Goal: Learn about a topic

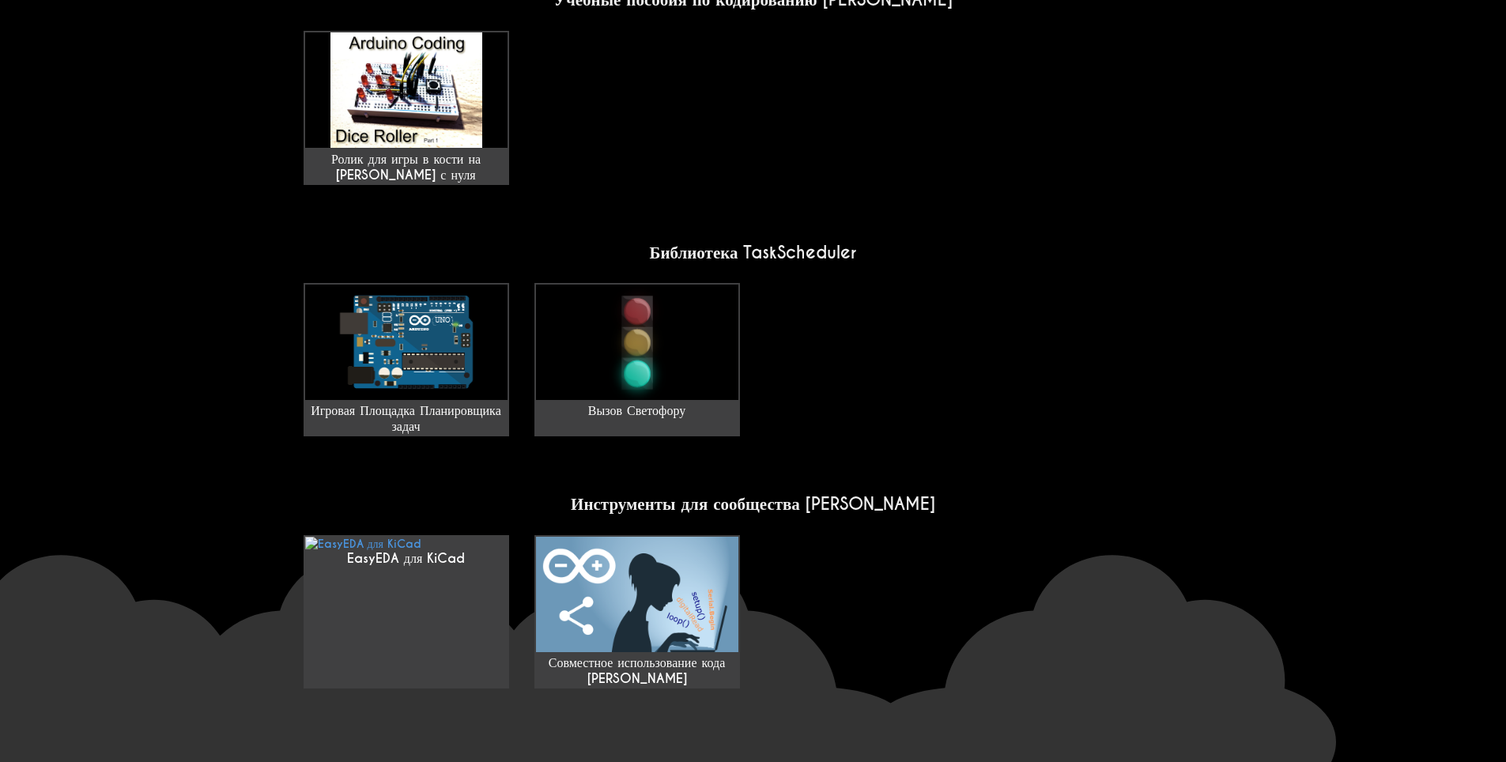
scroll to position [1186, 0]
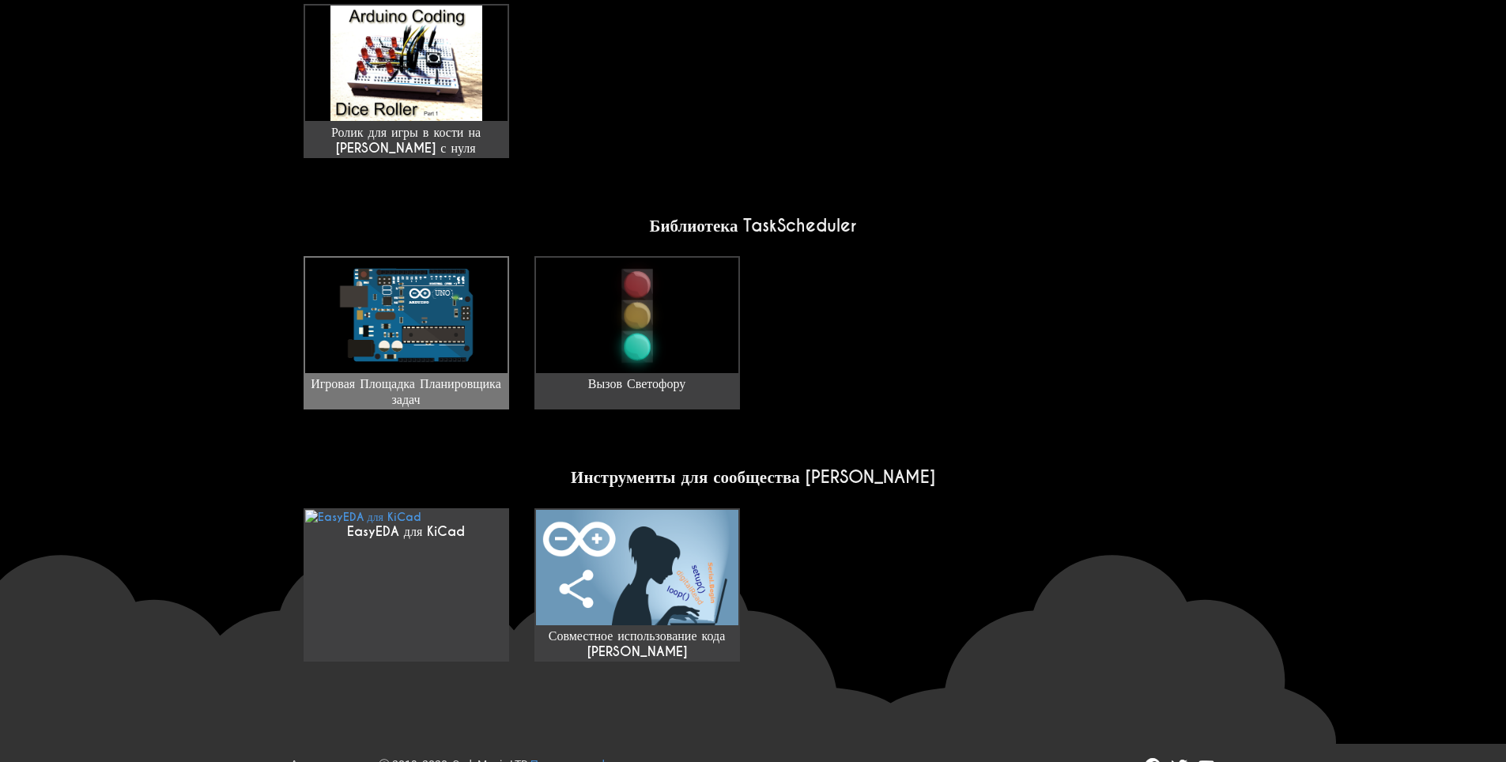
click at [489, 376] on ya-tr-span "Игровая Площадка Планировщика задач" at bounding box center [406, 392] width 191 height 32
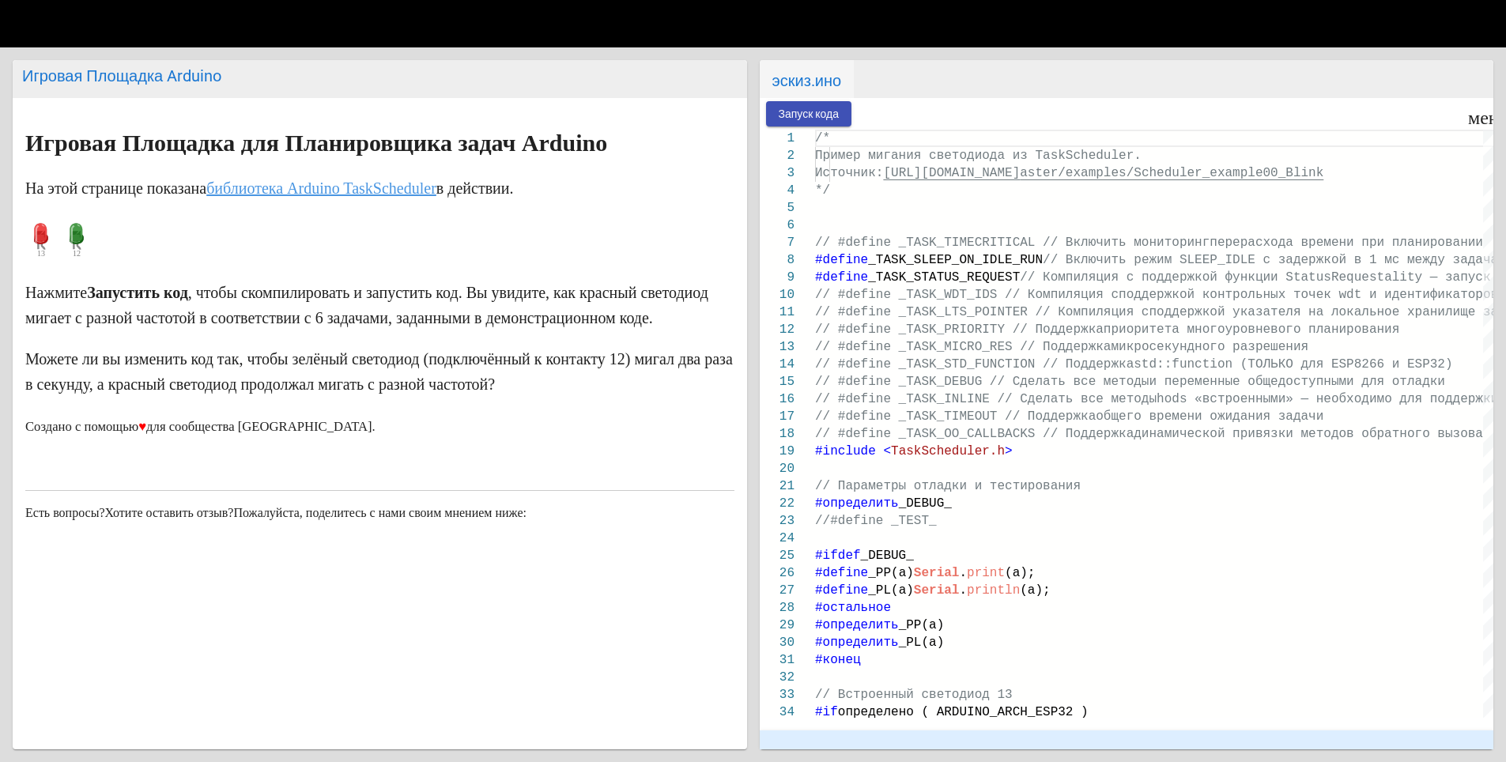
scroll to position [79, 0]
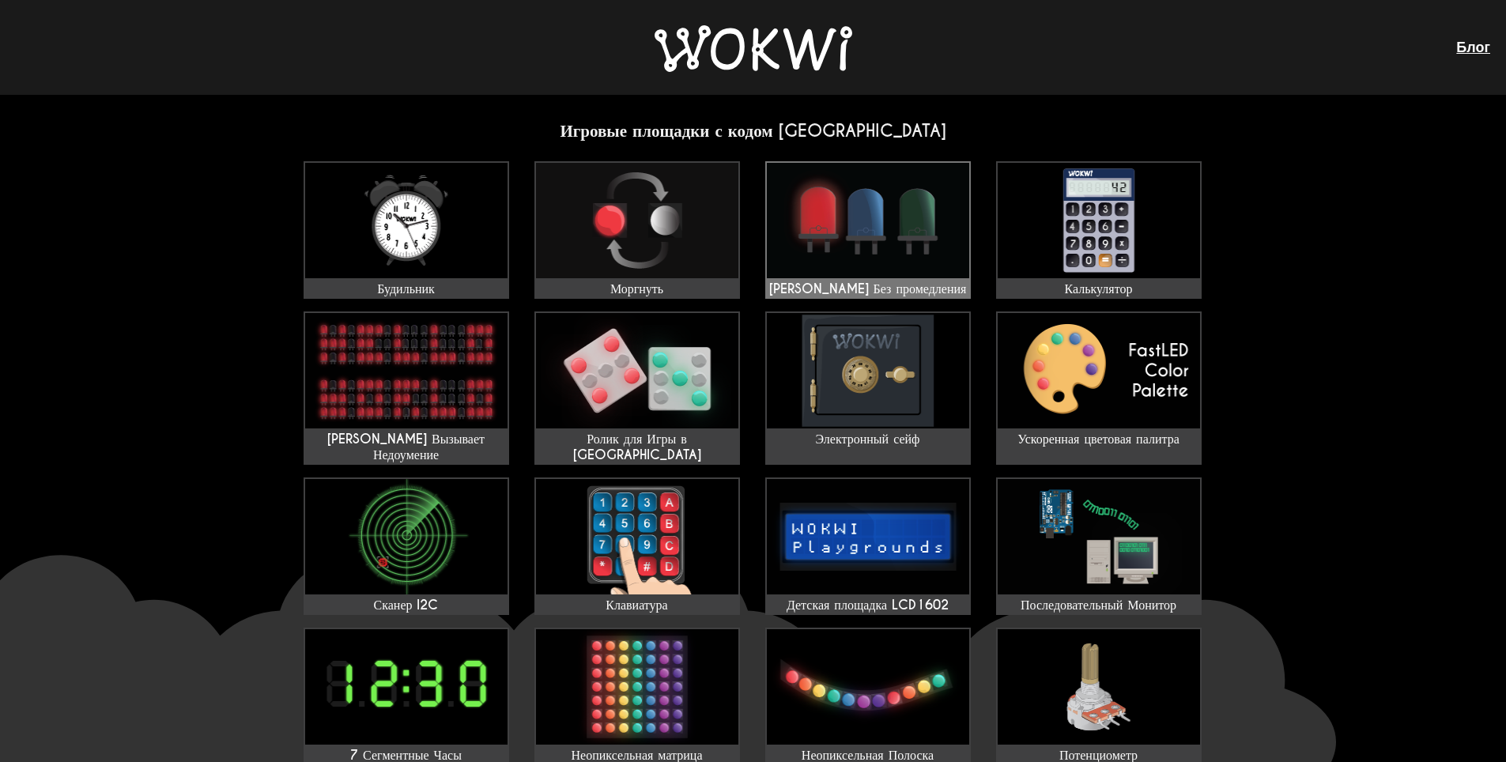
click at [881, 240] on img at bounding box center [868, 220] width 202 height 115
